Goal: Task Accomplishment & Management: Use online tool/utility

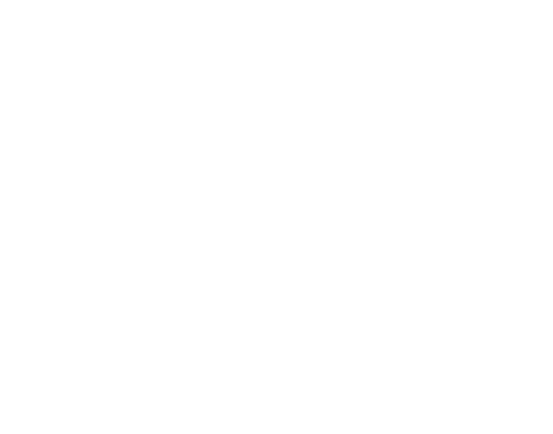
select select ""applied""
select select ""excluded__blocklist_""
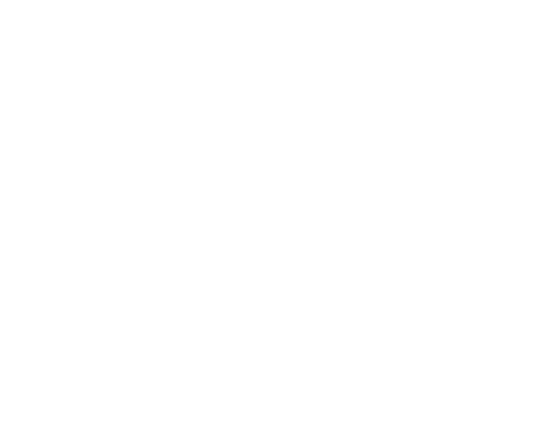
select select ""applied""
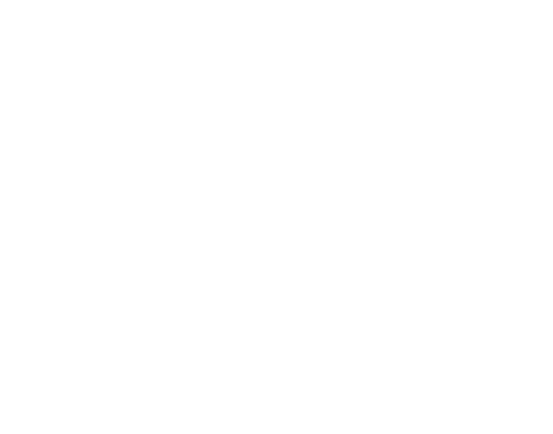
select select ""applied""
select select ""pending""
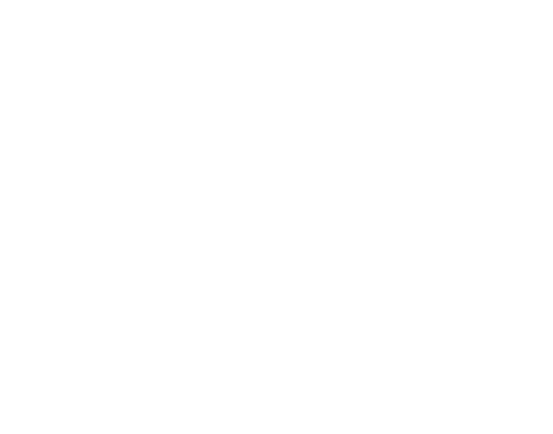
select select ""pending""
select select ""excluded__other_""
select select ""pending""
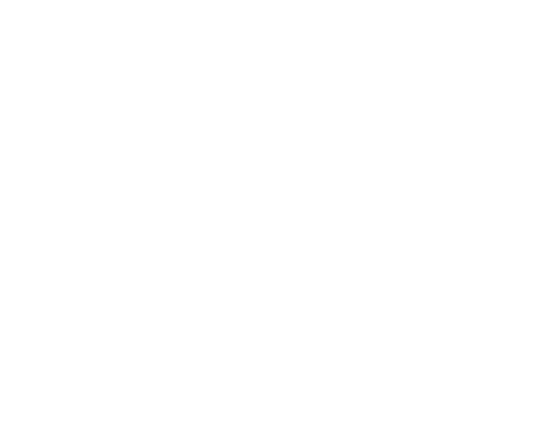
select select ""excluded__other_""
select select ""pending""
select select ""excluded__other_""
select select ""excluded__blocklist_""
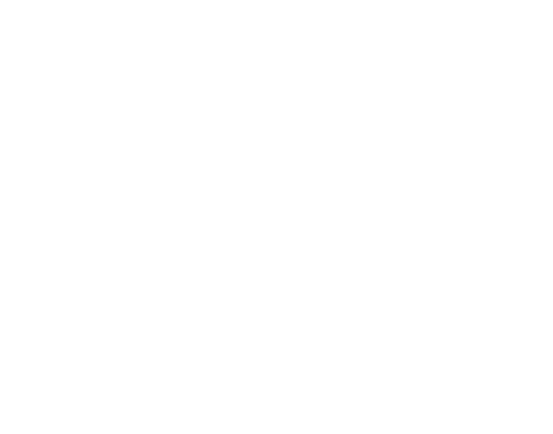
select select ""excluded__location_""
select select ""excluded__bad_match_""
select select ""excluded__blocklist_""
select select ""excluded""
select select ""excluded__bad_match_""
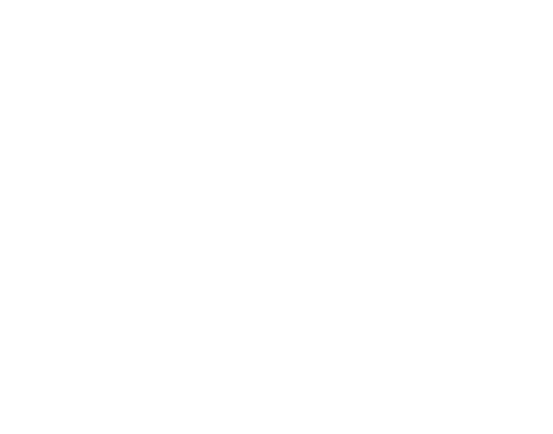
select select ""excluded__other_""
select select ""excluded__bad_match_""
select select ""excluded""
select select ""excluded__other_""
select select ""excluded""
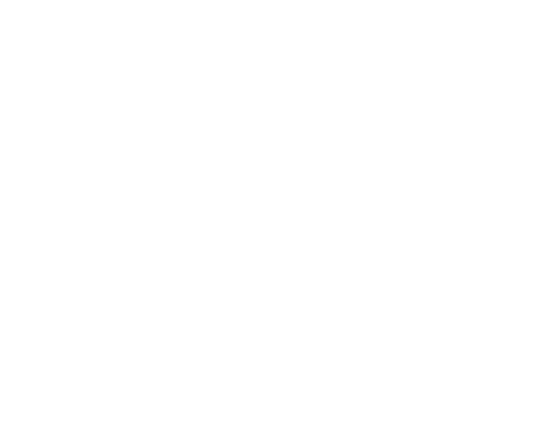
select select ""pending""
select select ""excluded""
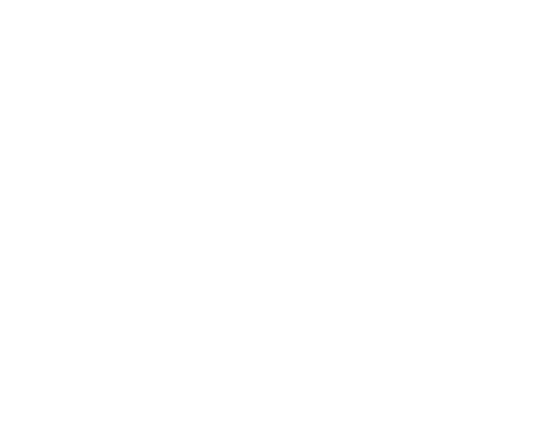
select select ""excluded""
select select ""pending""
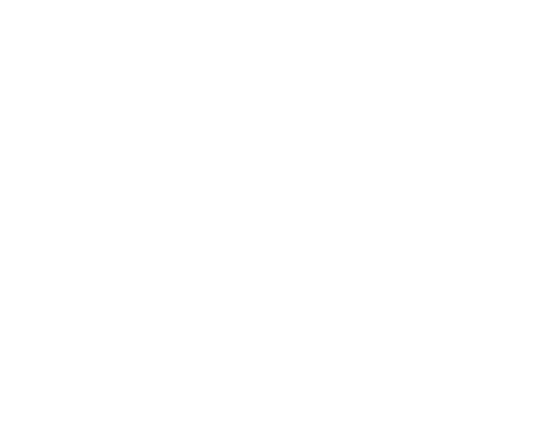
select select ""pending""
select select ""excluded__blocklist_""
select select ""pending""
select select ""excluded__blocklist_""
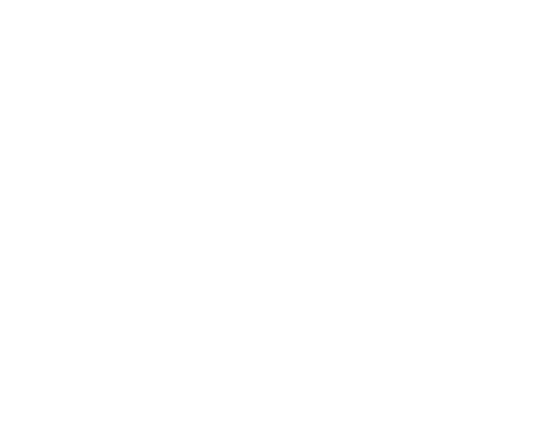
select select ""excluded__bad_match_""
select select ""pending""
select select ""excluded""
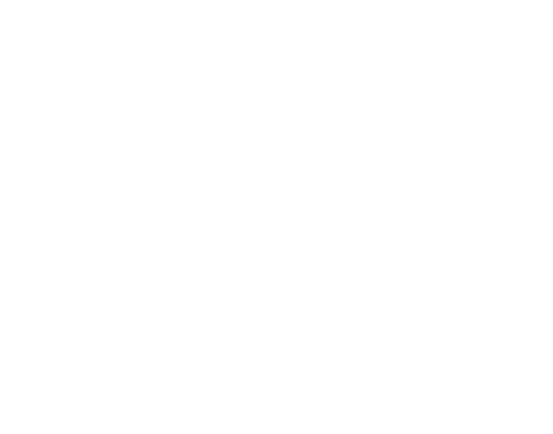
select select ""excluded__bad_match_""
select select ""excluded""
select select ""excluded__expired_""
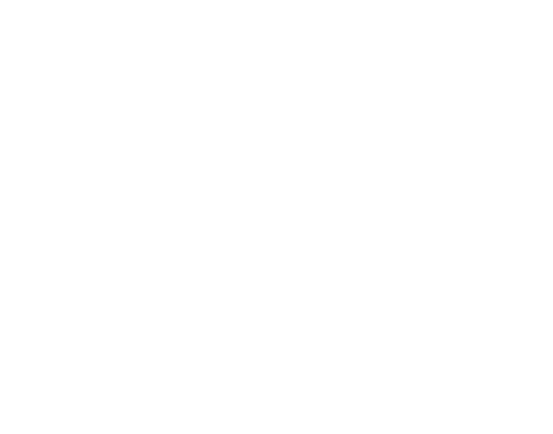
select select ""excluded__bad_match_""
select select ""pending""
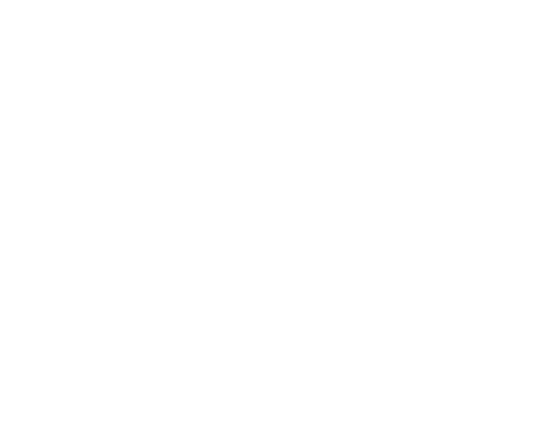
select select ""pending""
select select ""excluded""
select select ""pending""
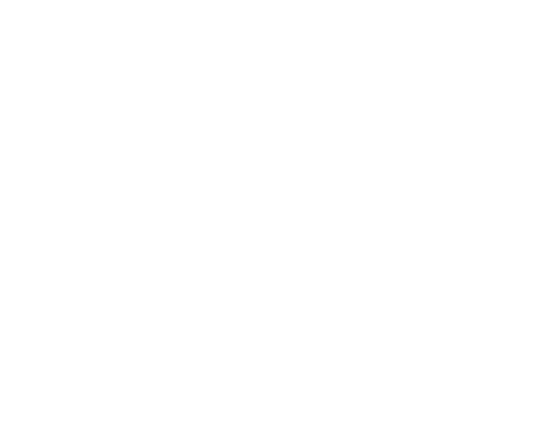
select select ""pending""
select select ""excluded__other_""
select select ""excluded__bad_match_""
select select ""pending""
select select ""excluded__bad_match_""
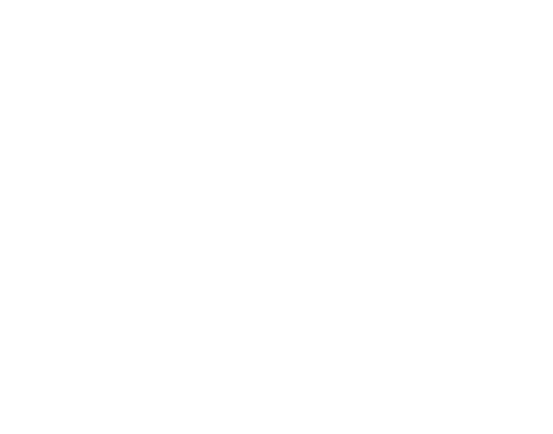
select select ""excluded__bad_match_""
select select ""pending""
select select ""excluded__blocklist_""
select select ""excluded__bad_match_""
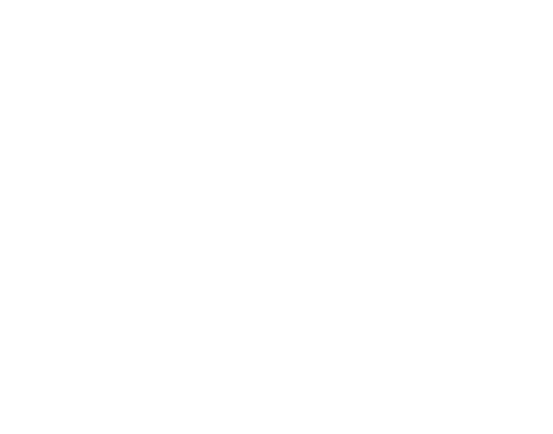
select select ""pending""
select select ""excluded__bad_match_""
select select ""pending""
select select ""excluded__bad_match_""
select select ""pending""
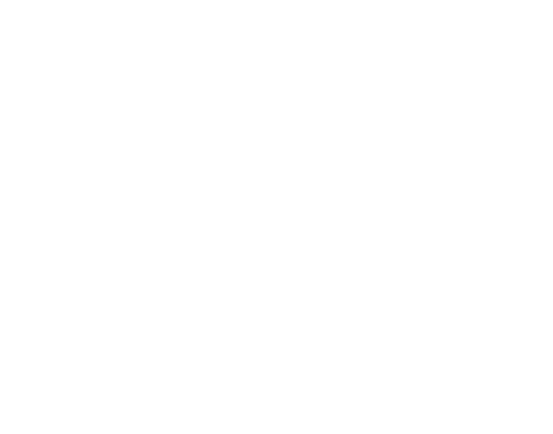
select select ""excluded__bad_match_""
select select ""pending""
select select ""excluded__other_""
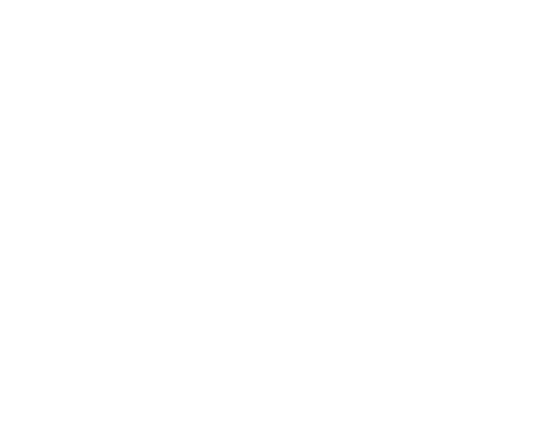
select select ""pending""
select select ""excluded__bad_match_""
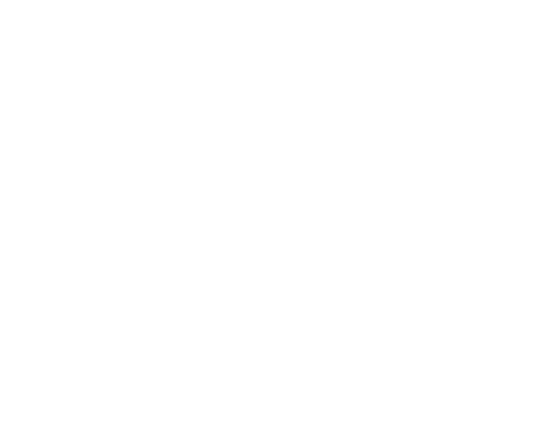
select select ""pending""
select select ""excluded""
select select ""pending""
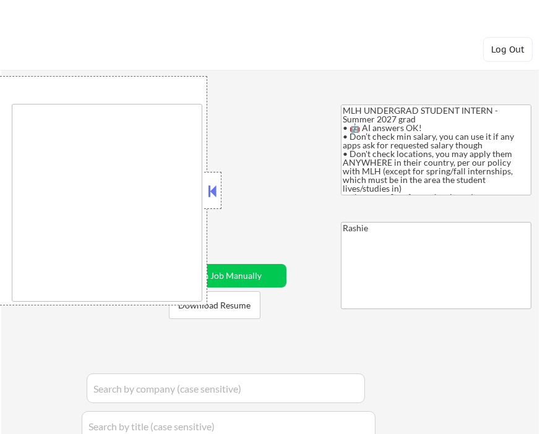
type textarea "country:[GEOGRAPHIC_DATA]"
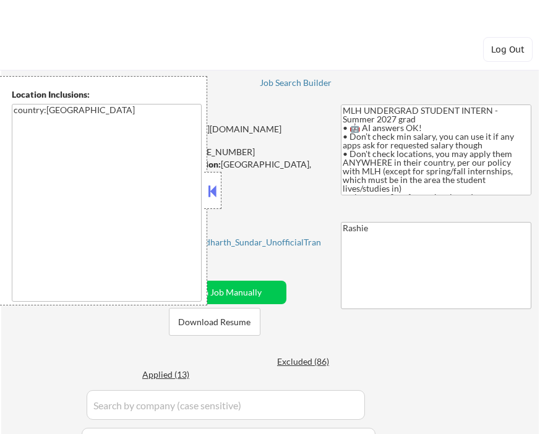
select select ""pending""
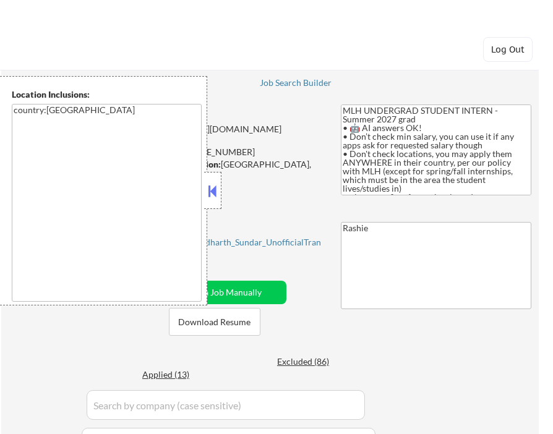
select select ""pending""
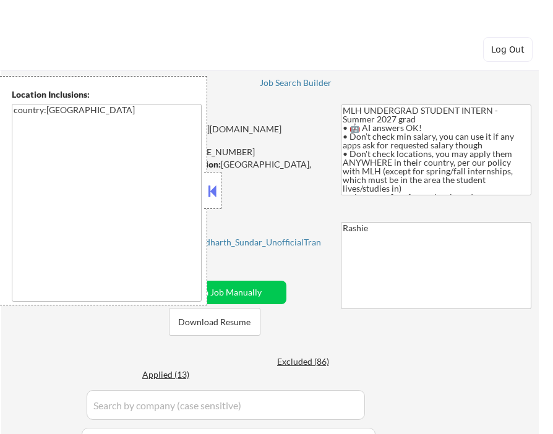
select select ""pending""
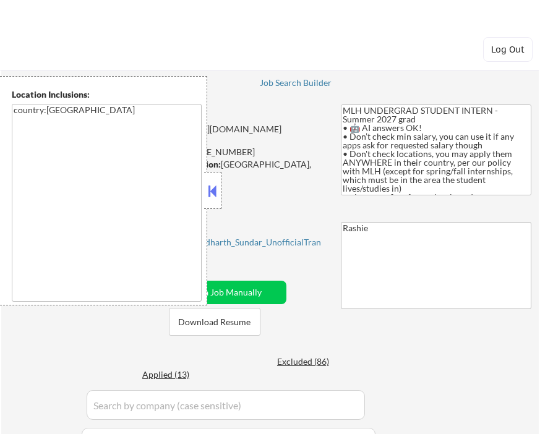
select select ""pending""
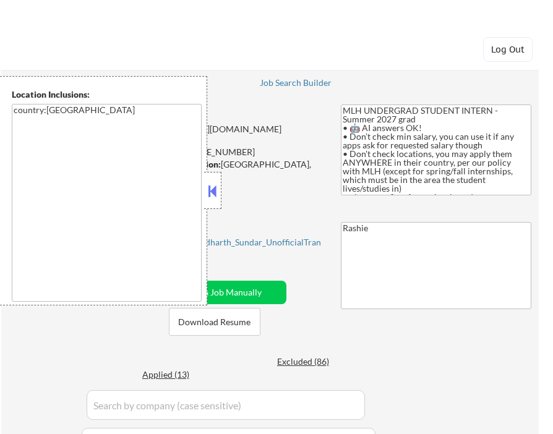
select select ""pending""
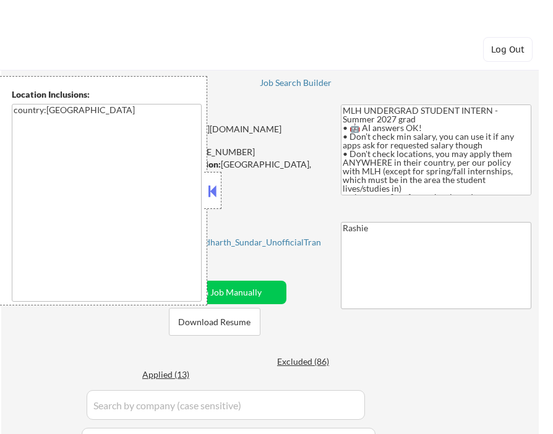
select select ""pending""
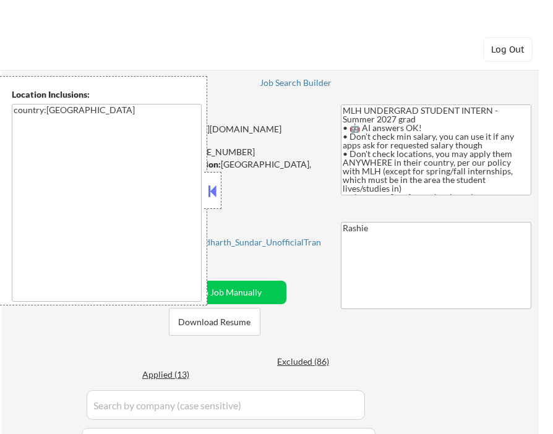
select select ""pending""
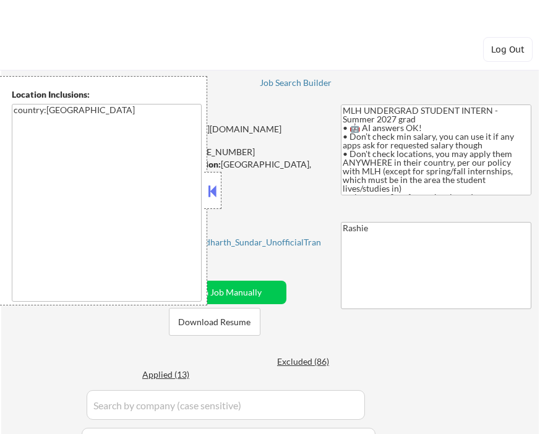
select select ""pending""
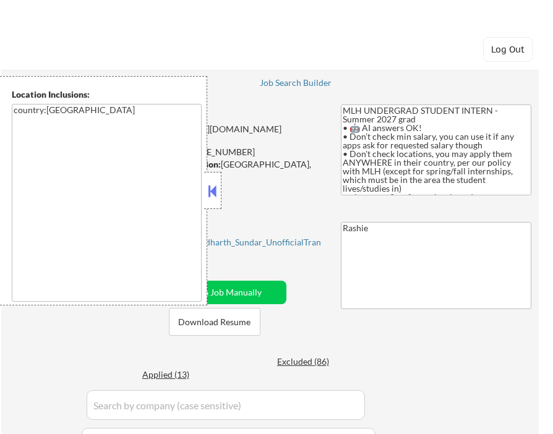
select select ""pending""
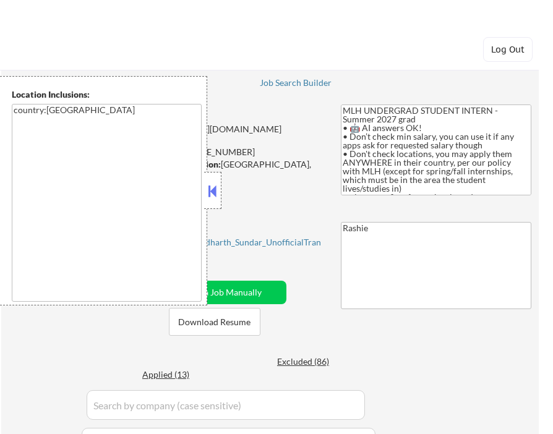
select select ""pending""
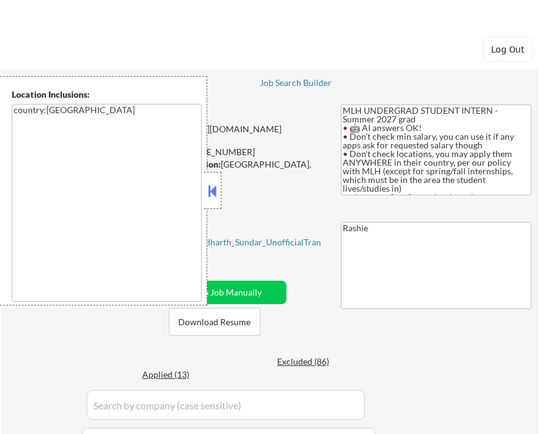
select select ""pending""
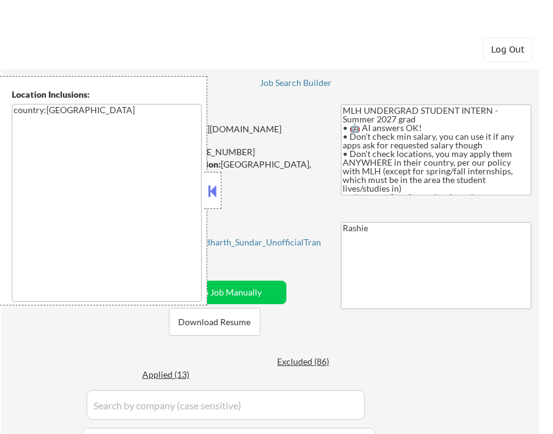
select select ""pending""
